Goal: Find specific page/section: Find specific page/section

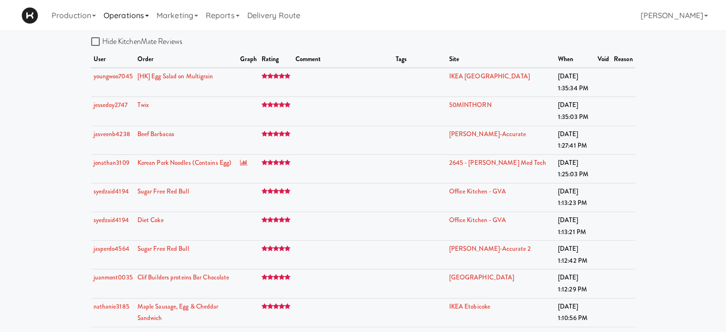
click at [136, 12] on link "Operations" at bounding box center [126, 15] width 53 height 31
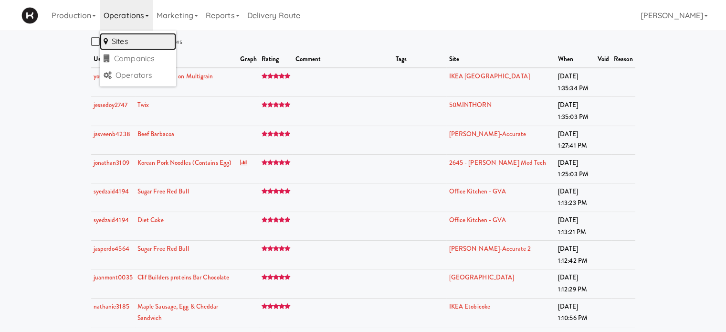
click at [130, 40] on link "Sites" at bounding box center [138, 41] width 76 height 17
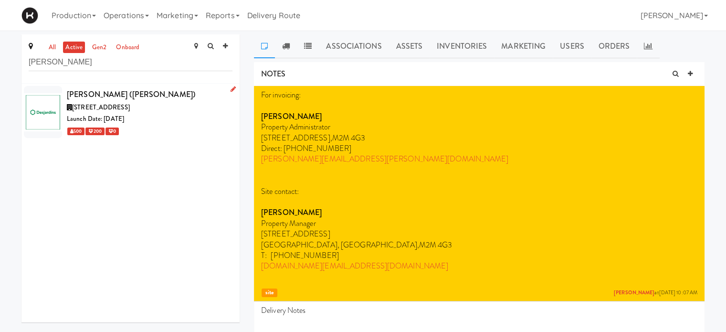
type input "[PERSON_NAME]"
click at [155, 93] on div "[PERSON_NAME] ([PERSON_NAME])" at bounding box center [150, 94] width 166 height 14
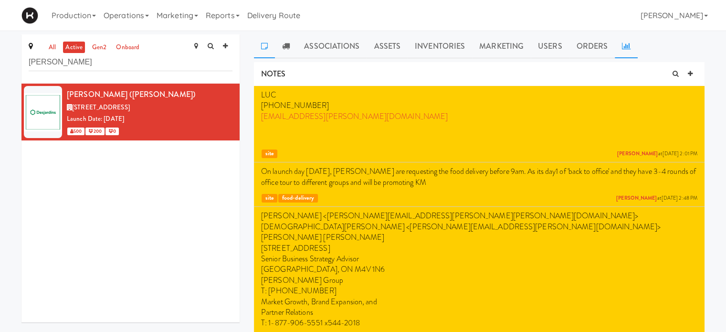
click at [625, 55] on link at bounding box center [626, 46] width 23 height 24
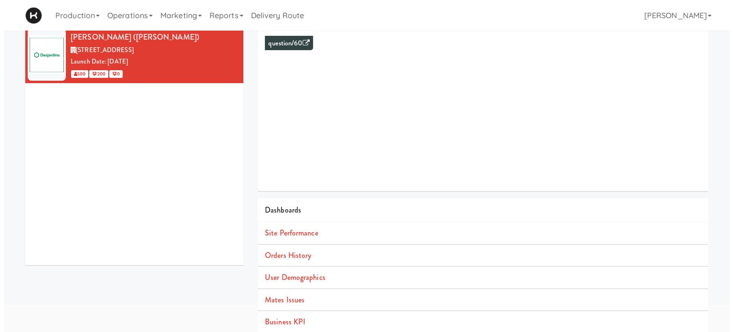
scroll to position [87, 0]
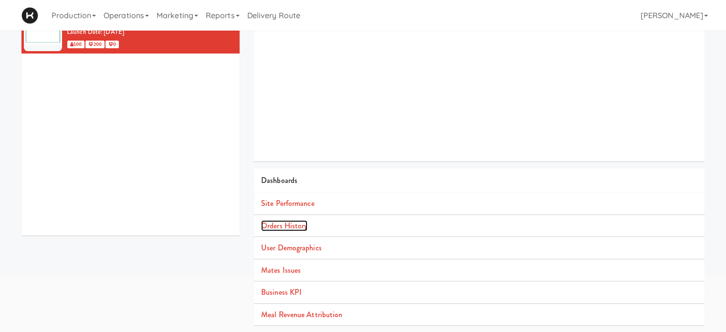
click at [284, 228] on link "Orders History" at bounding box center [284, 225] width 46 height 11
